Goal: Task Accomplishment & Management: Complete application form

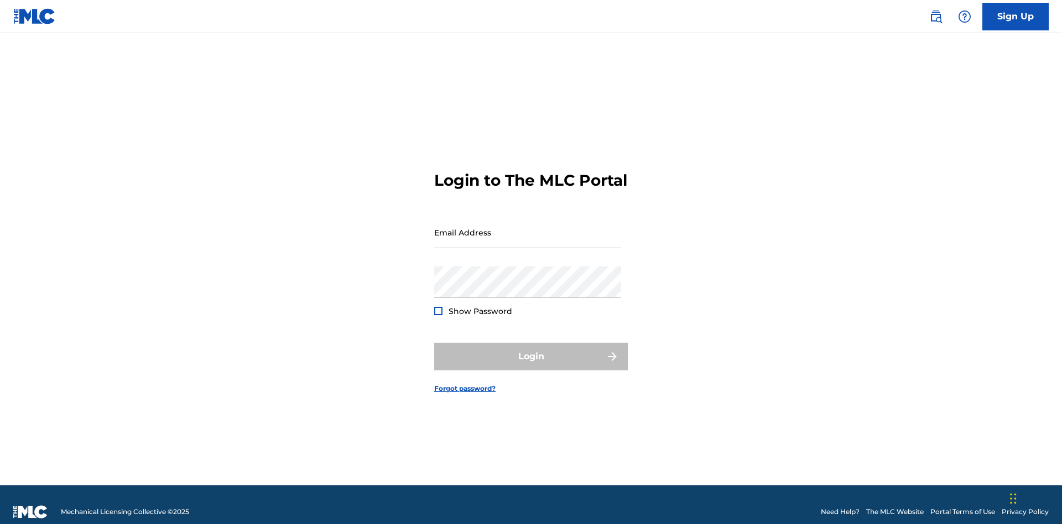
scroll to position [14, 0]
click at [1016, 16] on link "Sign Up" at bounding box center [1015, 17] width 66 height 28
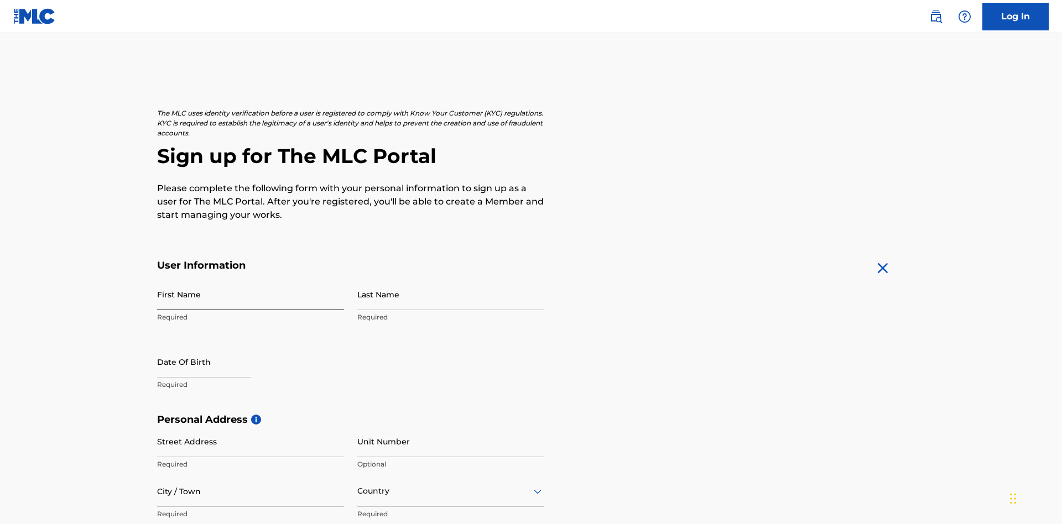
click at [251, 279] on input "First Name" at bounding box center [250, 295] width 187 height 32
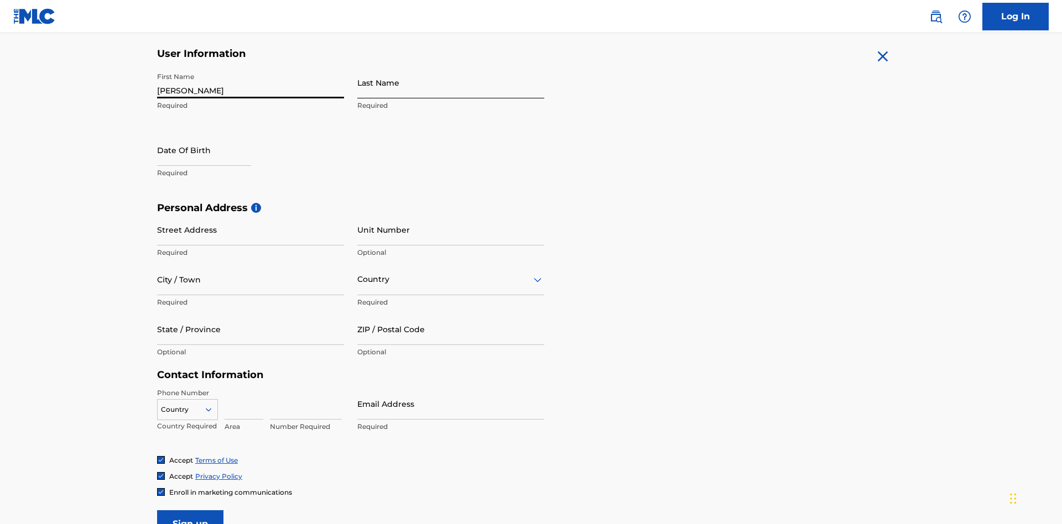
type input "Krystal"
click at [451, 82] on input "Last Name" at bounding box center [450, 83] width 187 height 32
type input "Ribble"
click at [213, 134] on input "text" at bounding box center [204, 150] width 94 height 32
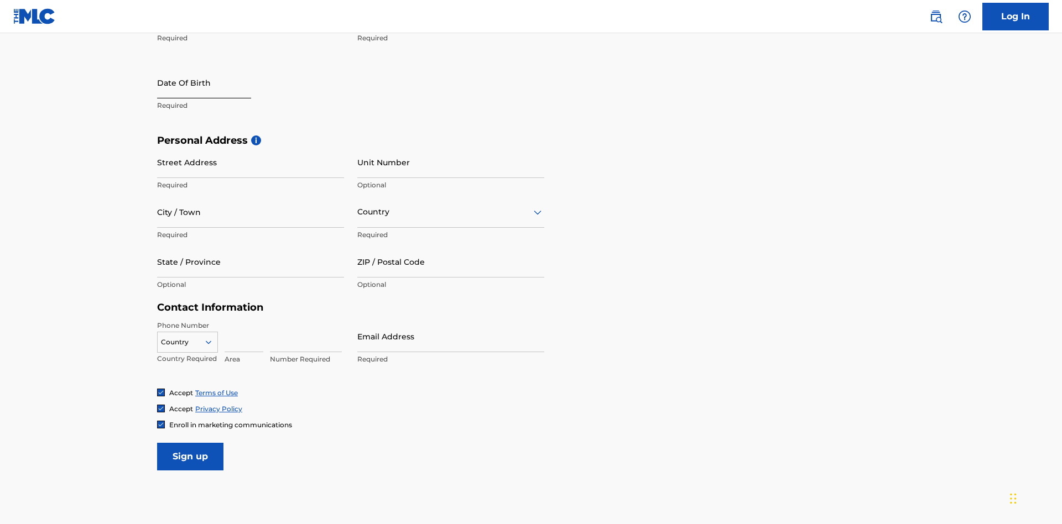
select select "8"
select select "2025"
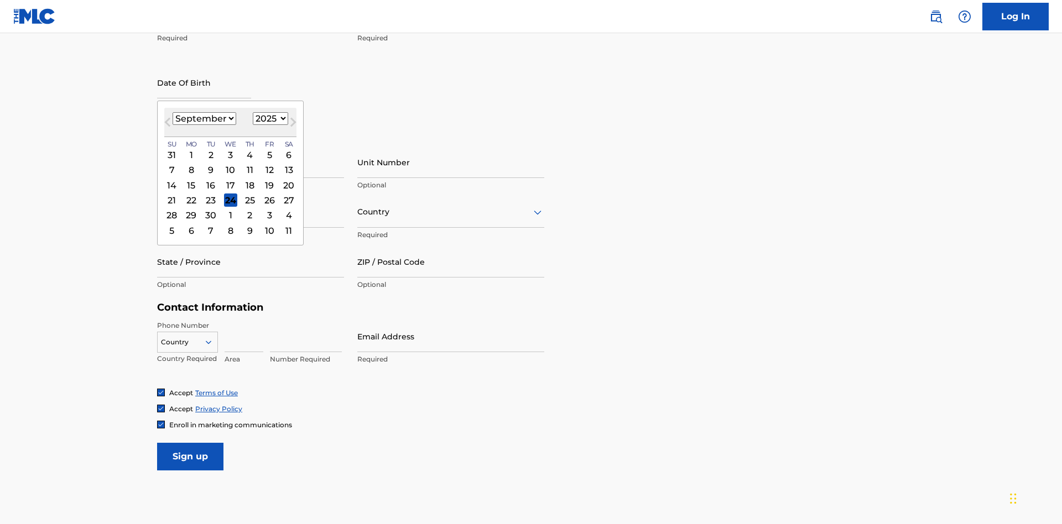
click at [204, 118] on select "January February March April May June July August September October November De…" at bounding box center [205, 118] width 64 height 13
select select "0"
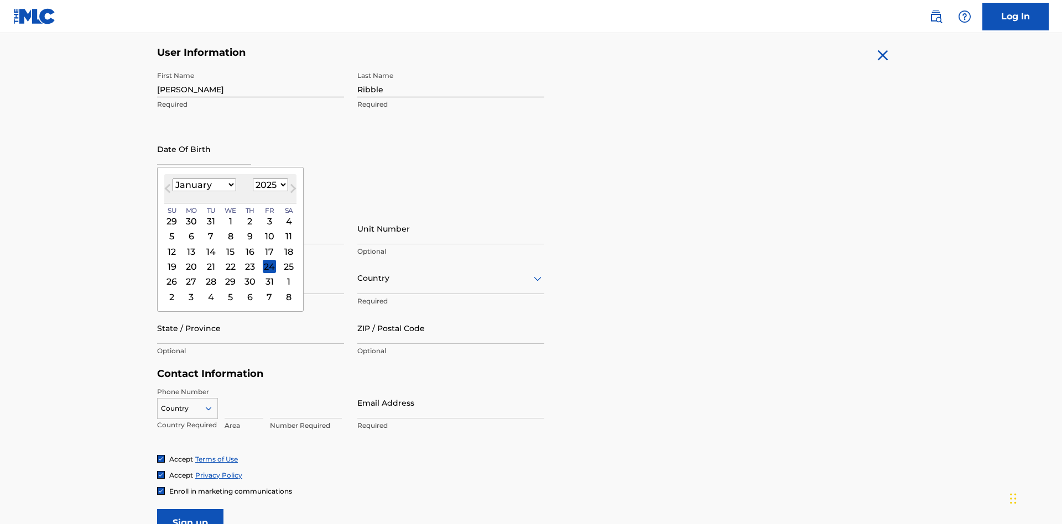
click at [269, 185] on select "1900 1901 1902 1903 1904 1905 1906 1907 1908 1909 1910 1911 1912 1913 1914 1915…" at bounding box center [270, 185] width 35 height 13
select select "1985"
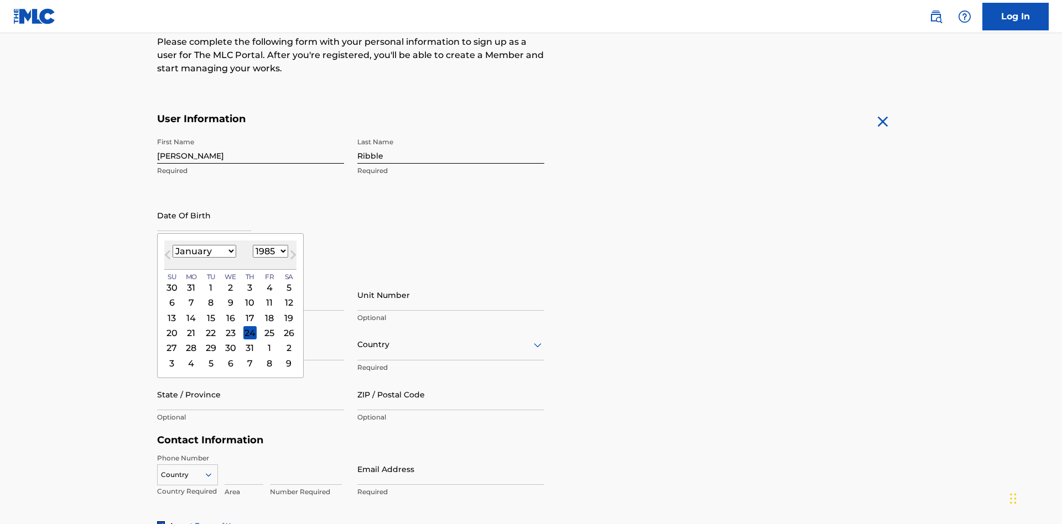
click at [269, 251] on select "1900 1901 1902 1903 1904 1905 1906 1907 1908 1909 1910 1911 1912 1913 1914 1915…" at bounding box center [270, 251] width 35 height 13
click at [210, 297] on div "8" at bounding box center [210, 303] width 13 height 13
type input "January 8 1985"
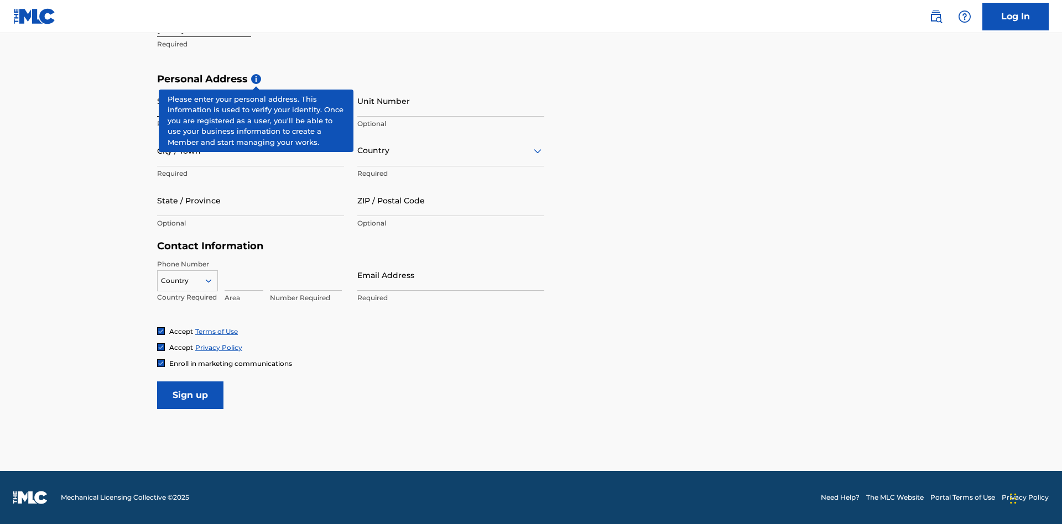
click at [251, 101] on input "Street Address" at bounding box center [250, 101] width 187 height 32
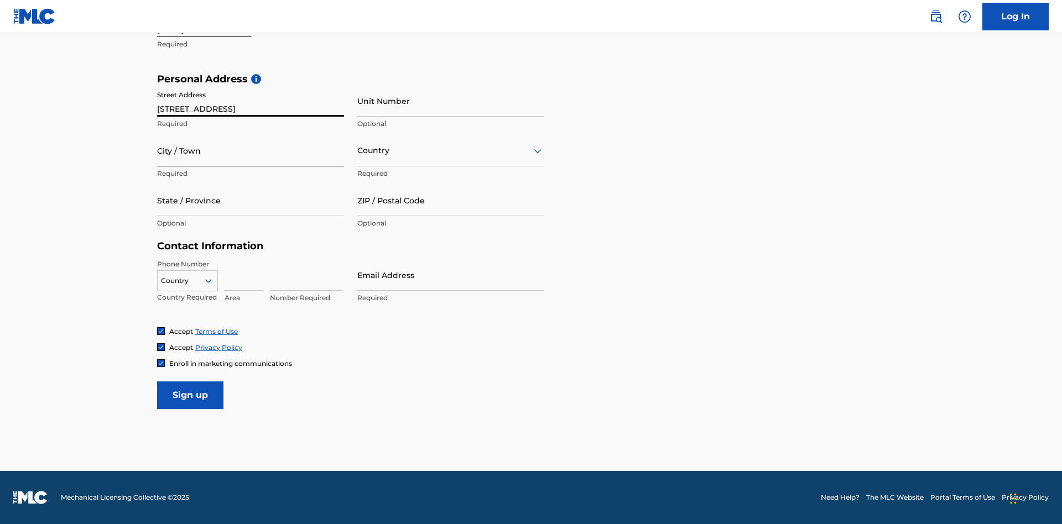
type input "9909 Elks Run Rd"
click at [251, 150] on input "City / Town" at bounding box center [250, 151] width 187 height 32
type input "Roseville"
click at [358, 150] on input "text" at bounding box center [358, 151] width 2 height 12
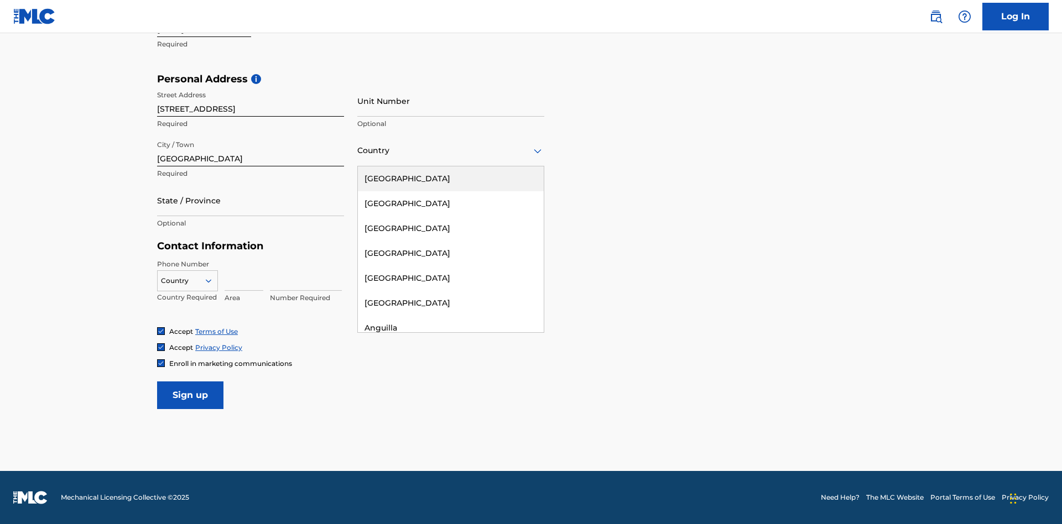
click at [451, 179] on div "United States" at bounding box center [451, 179] width 186 height 25
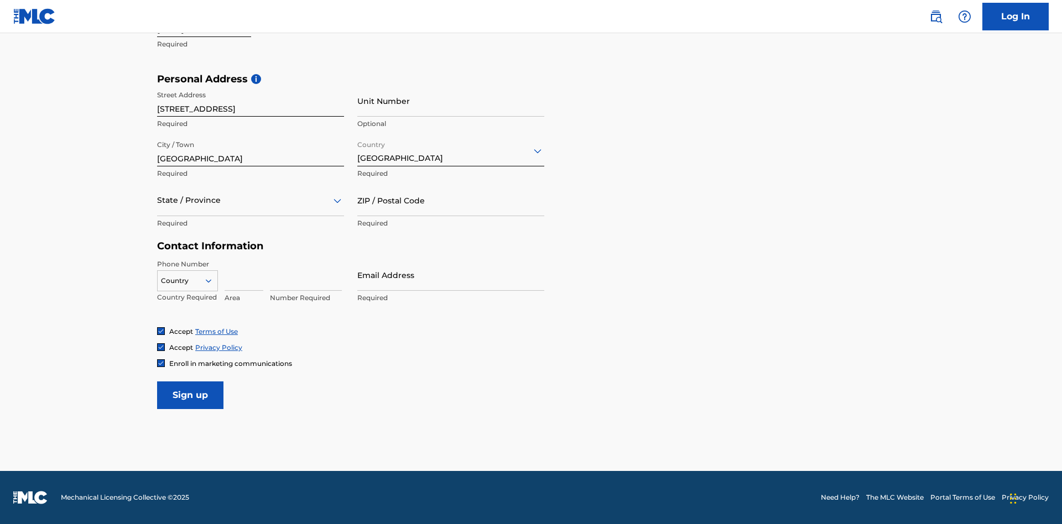
click at [251, 200] on div at bounding box center [250, 201] width 187 height 14
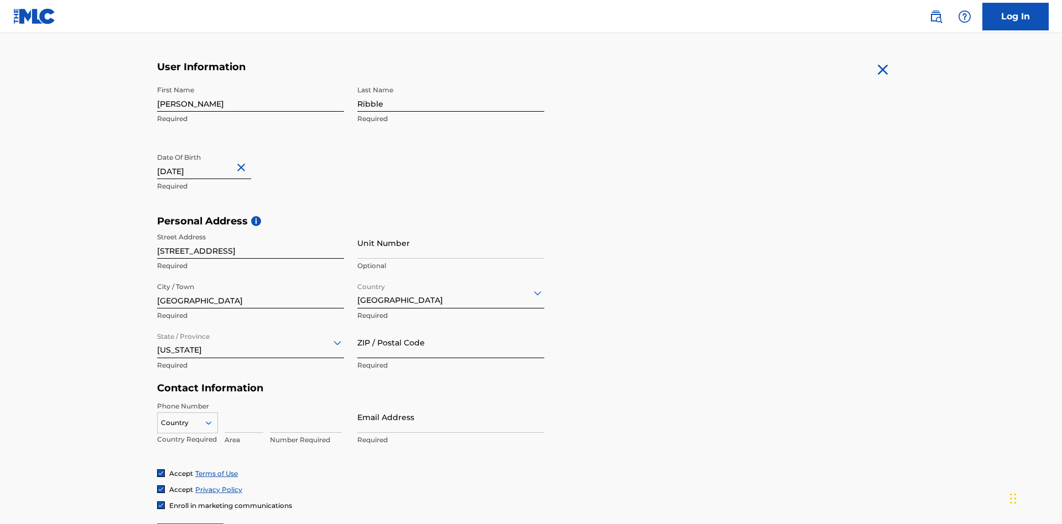
click at [451, 327] on input "ZIP / Postal Code" at bounding box center [450, 343] width 187 height 32
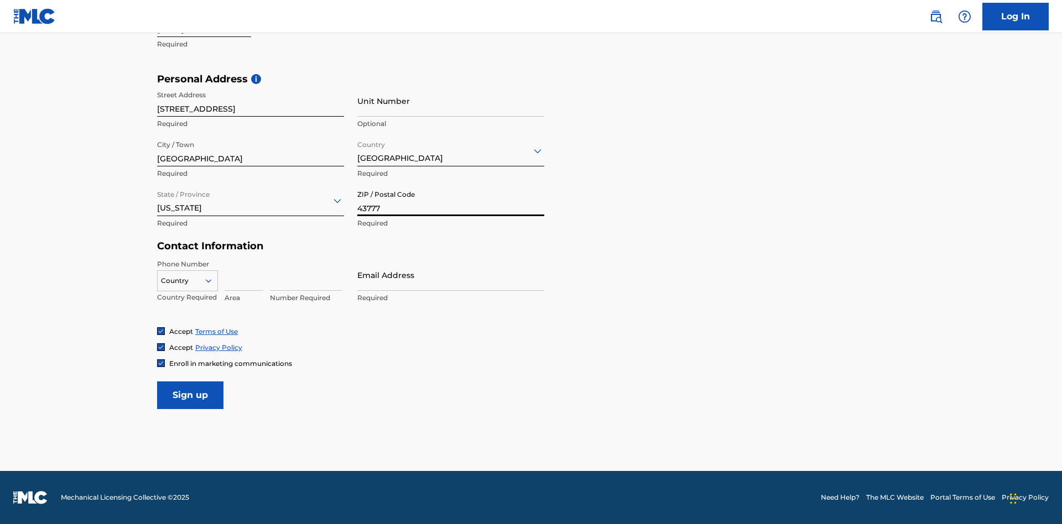
type input "43777"
click at [213, 280] on icon at bounding box center [209, 281] width 10 height 10
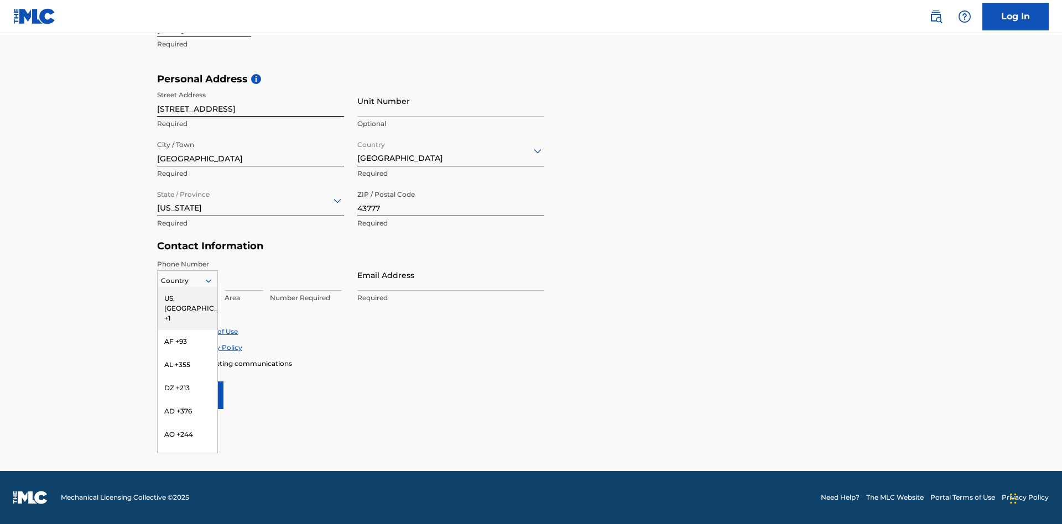
click at [188, 298] on div "US, CA +1" at bounding box center [188, 308] width 60 height 43
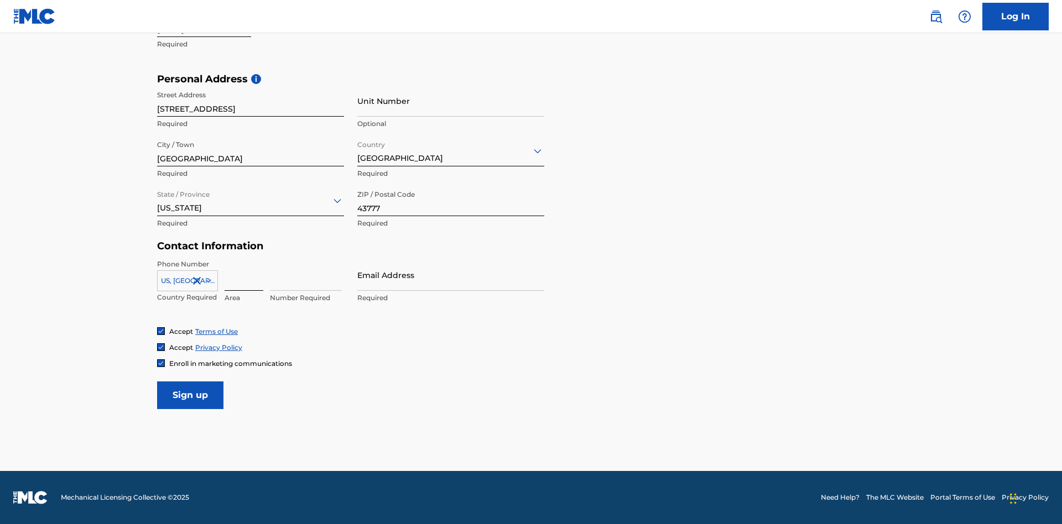
click at [244, 275] on input at bounding box center [244, 275] width 39 height 32
type input "740"
click at [306, 275] on input at bounding box center [306, 275] width 72 height 32
type input "8086351"
click at [451, 275] on input "Email Address" at bounding box center [450, 275] width 187 height 32
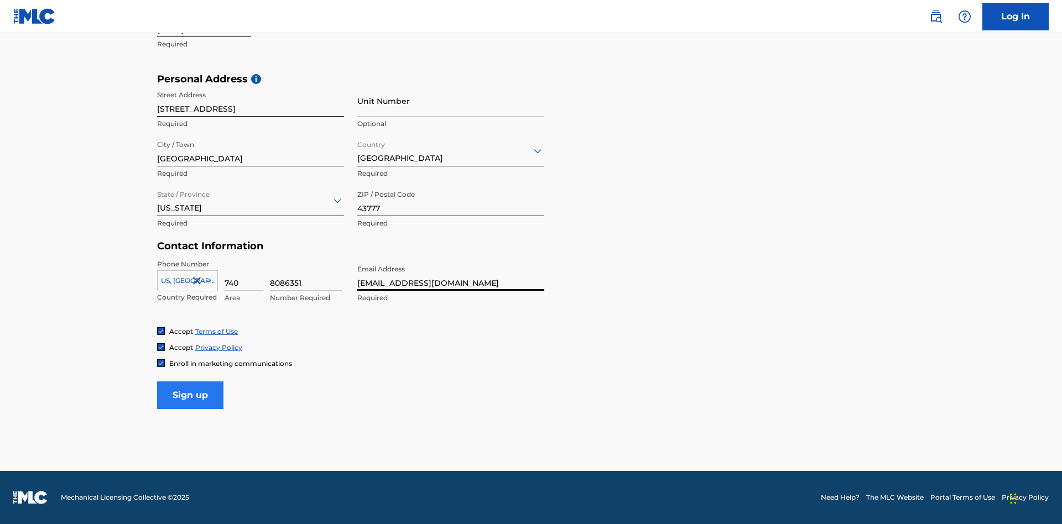
type input "[EMAIL_ADDRESS][DOMAIN_NAME]"
click at [190, 395] on input "Sign up" at bounding box center [190, 396] width 66 height 28
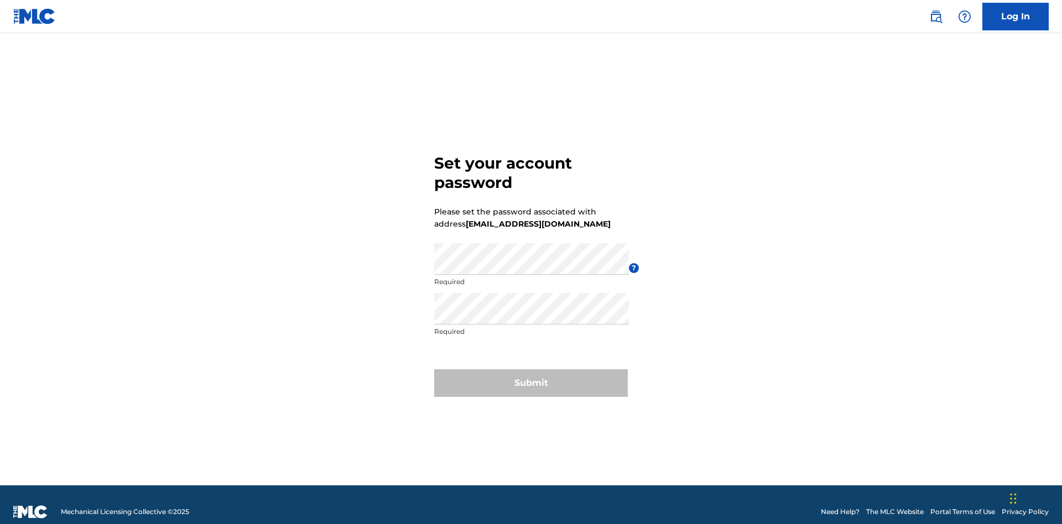
scroll to position [14, 0]
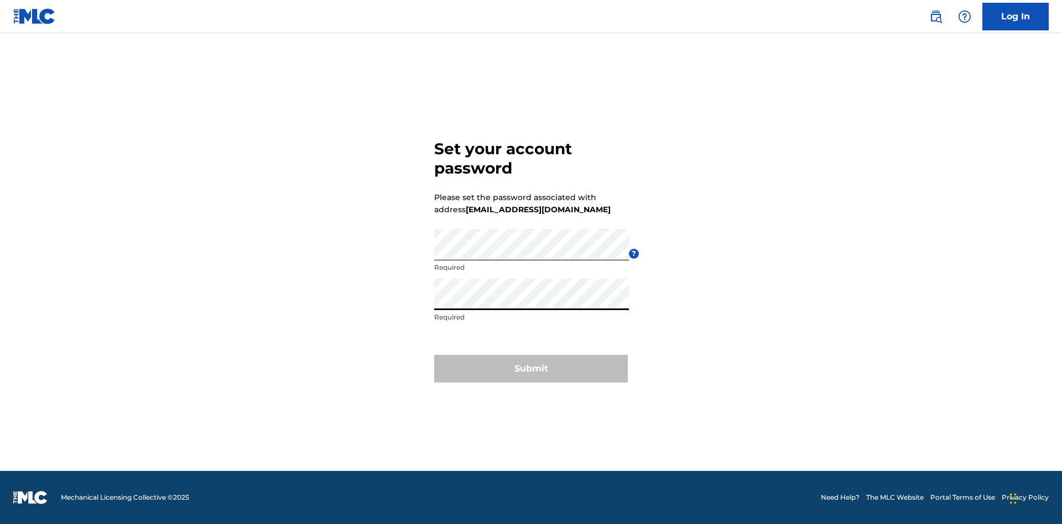
click at [531, 376] on button "Submit" at bounding box center [531, 369] width 194 height 28
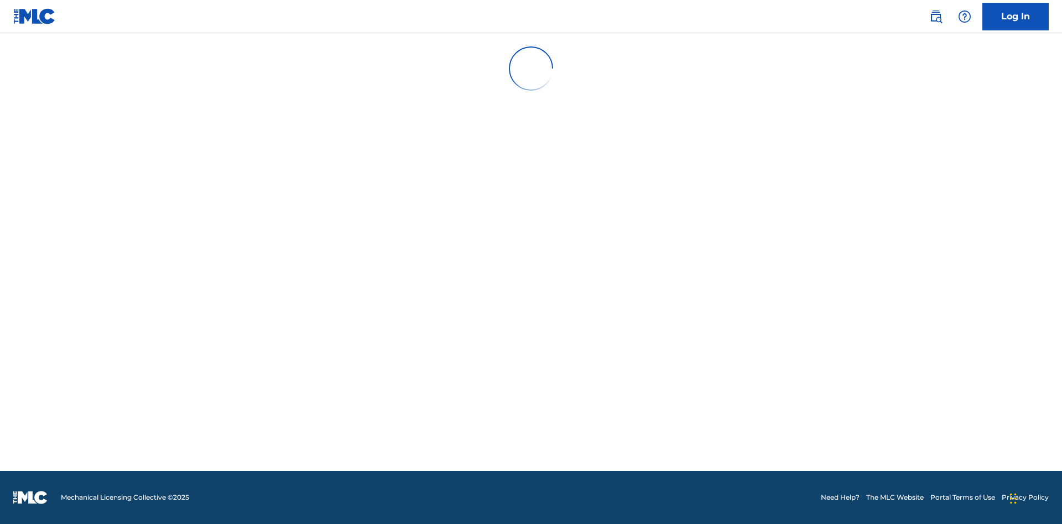
scroll to position [11, 0]
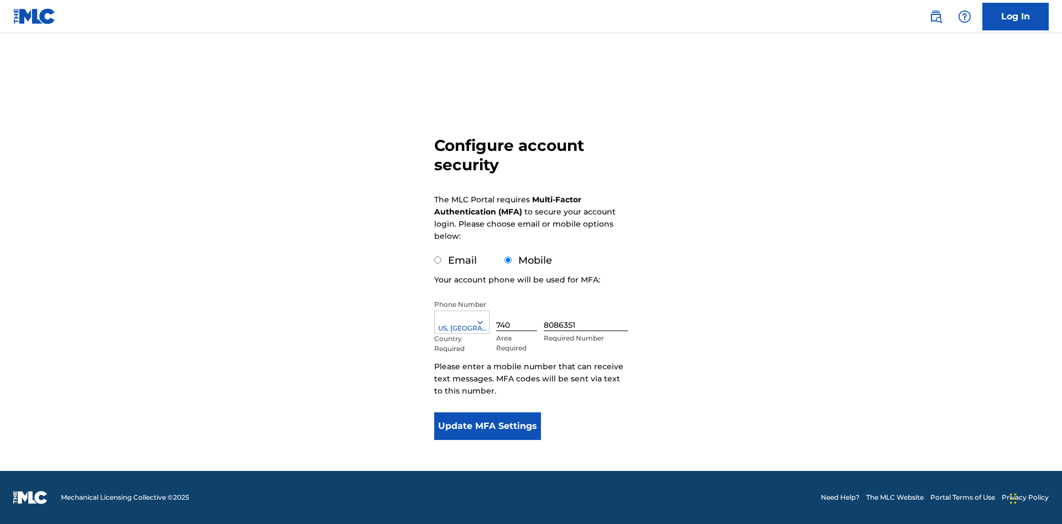
click at [508, 261] on input "Mobile" at bounding box center [508, 260] width 7 height 7
click at [485, 323] on icon at bounding box center [480, 323] width 10 height 10
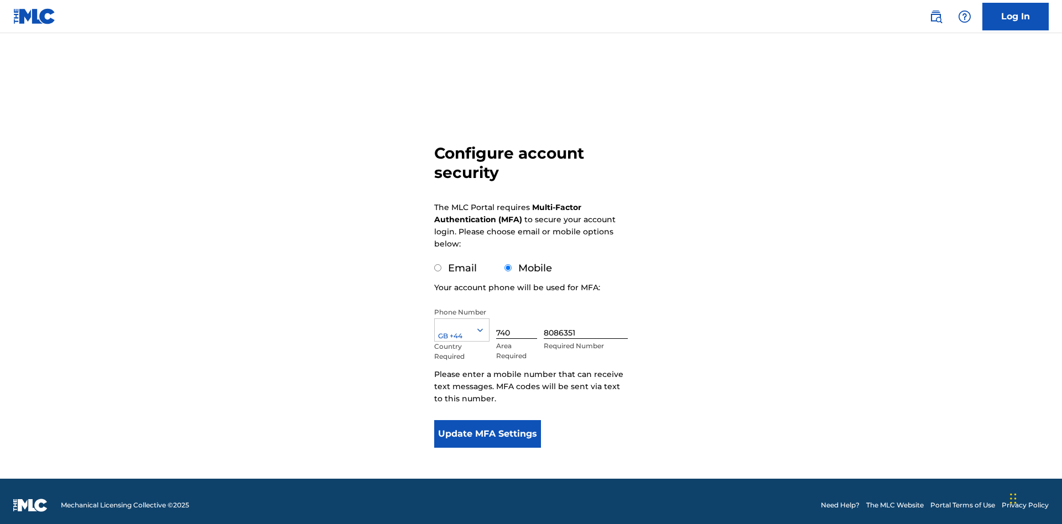
click at [519, 315] on input "740" at bounding box center [516, 324] width 41 height 32
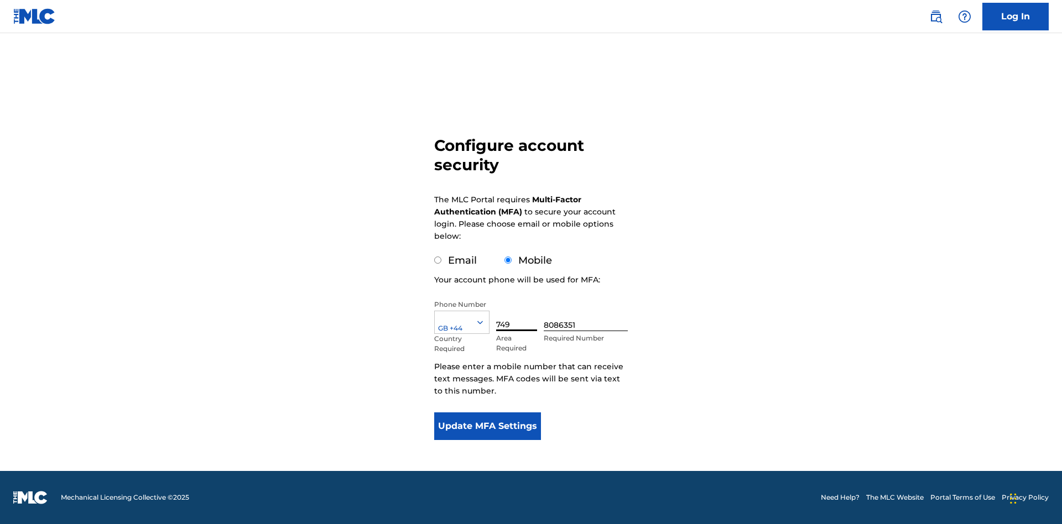
type input "749"
click at [588, 315] on input "8086351" at bounding box center [586, 316] width 84 height 32
type input "2881350"
click at [487, 427] on button "Update MFA Settings" at bounding box center [487, 427] width 107 height 28
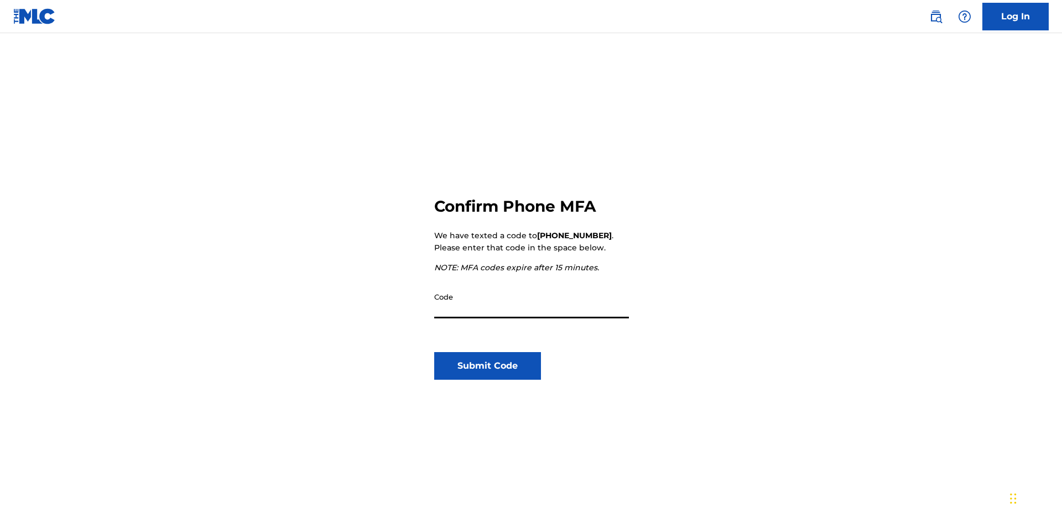
scroll to position [115, 0]
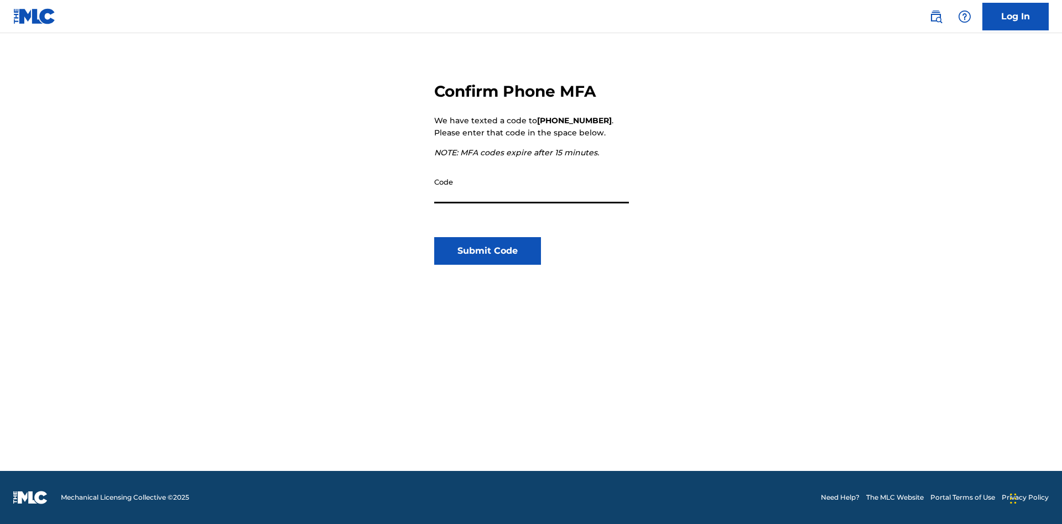
click at [532, 188] on input "Code" at bounding box center [531, 188] width 195 height 32
type input "719346"
click at [487, 251] on button "Submit Code" at bounding box center [487, 251] width 107 height 28
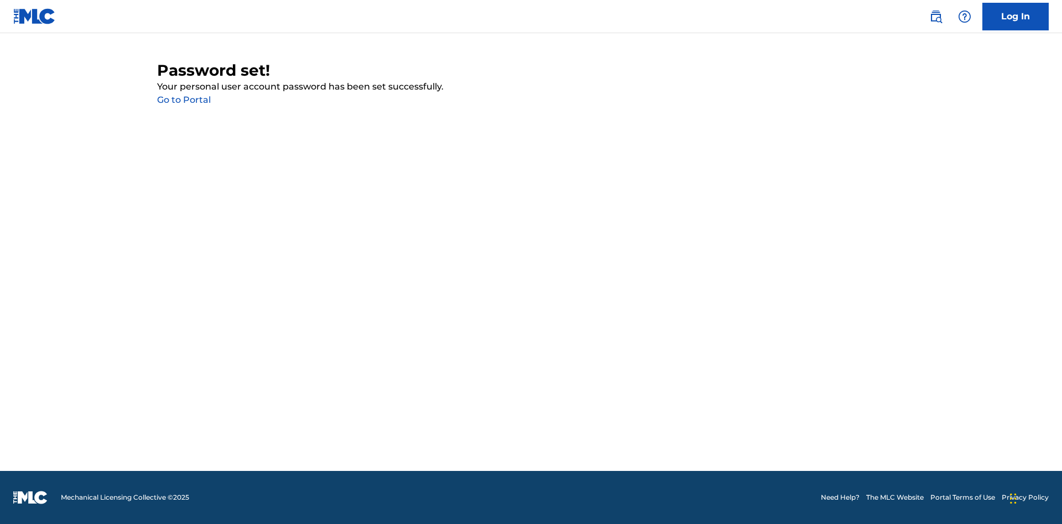
click at [184, 100] on link "Go to Portal" at bounding box center [184, 100] width 54 height 11
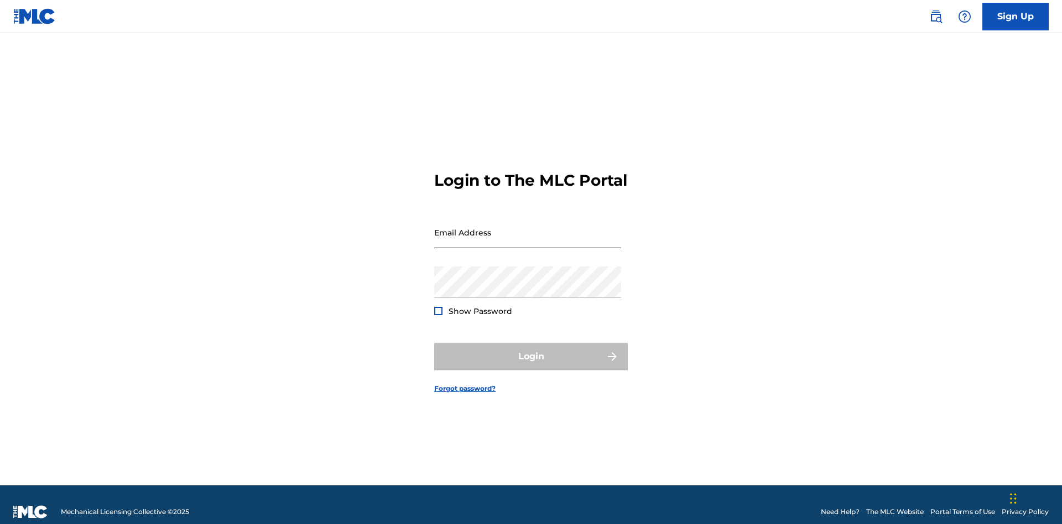
click at [528, 227] on input "Email Address" at bounding box center [527, 233] width 187 height 32
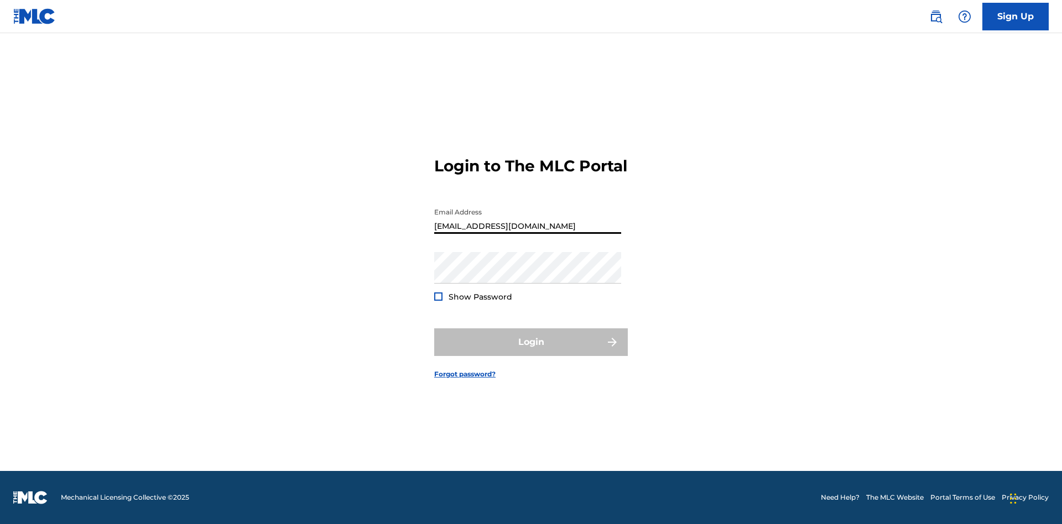
type input "[EMAIL_ADDRESS][DOMAIN_NAME]"
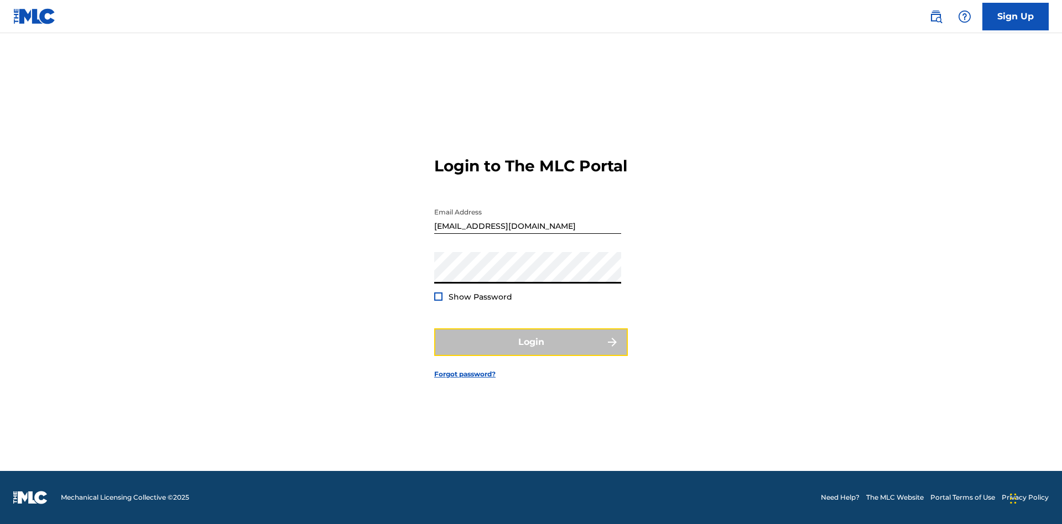
click at [531, 352] on button "Login" at bounding box center [531, 343] width 194 height 28
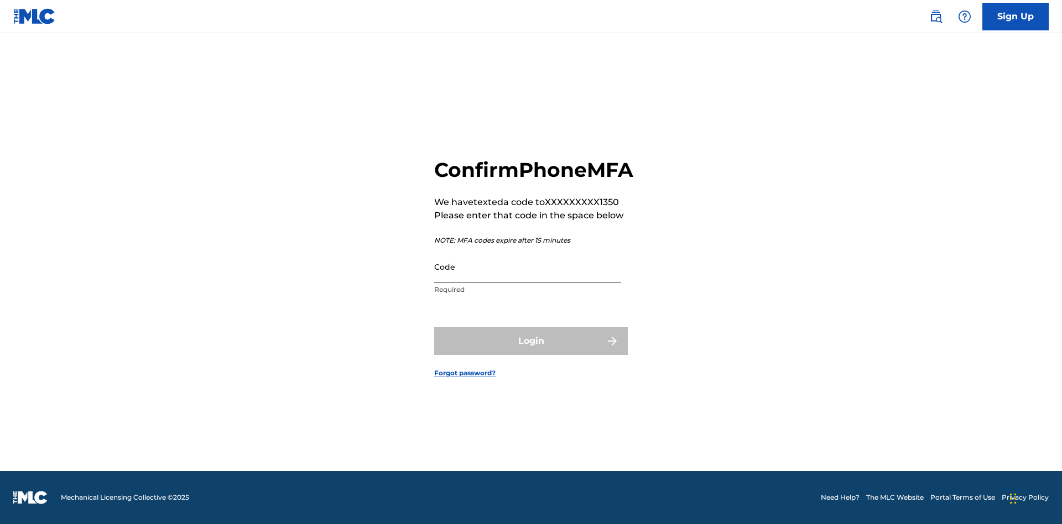
click at [528, 279] on input "Code" at bounding box center [527, 267] width 187 height 32
type input "434682"
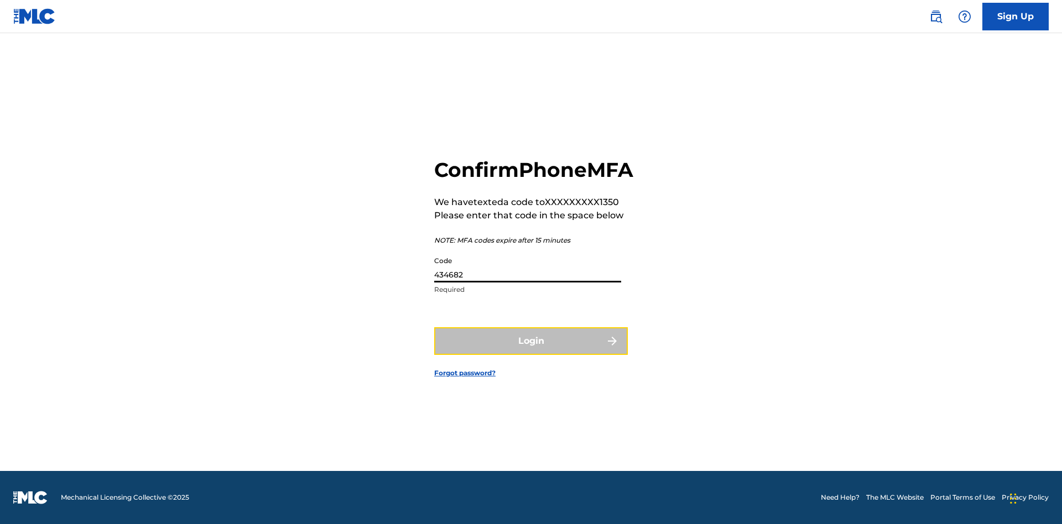
click at [531, 353] on button "Login" at bounding box center [531, 341] width 194 height 28
